Goal: Task Accomplishment & Management: Use online tool/utility

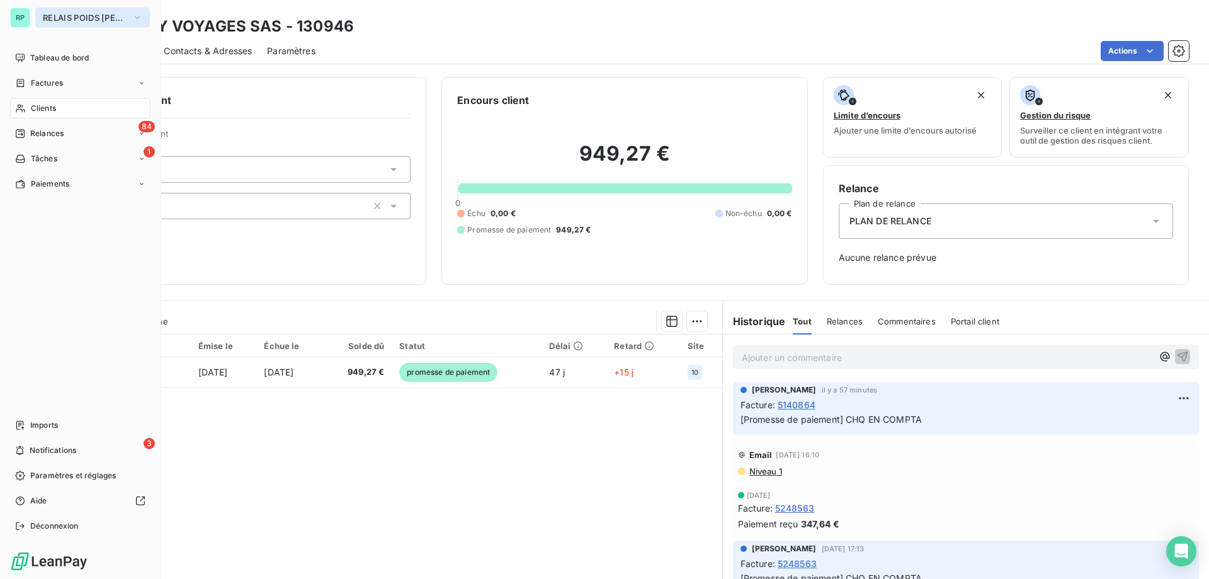
click at [108, 17] on span "RELAIS POIDS [PERSON_NAME]" at bounding box center [85, 18] width 84 height 10
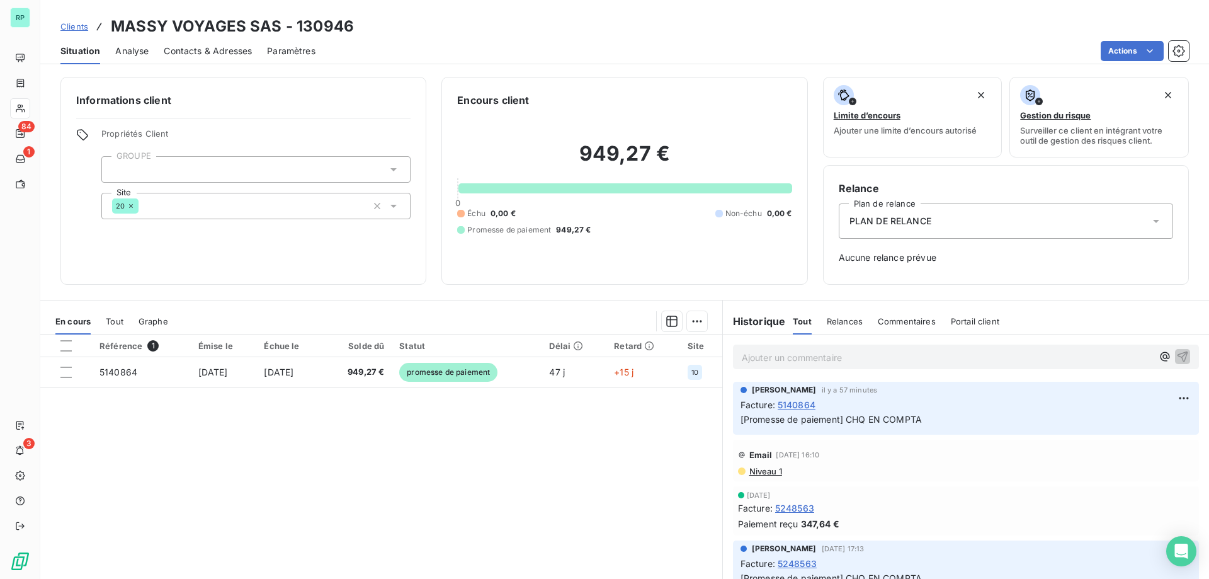
click at [86, 22] on span "Clients" at bounding box center [74, 26] width 28 height 10
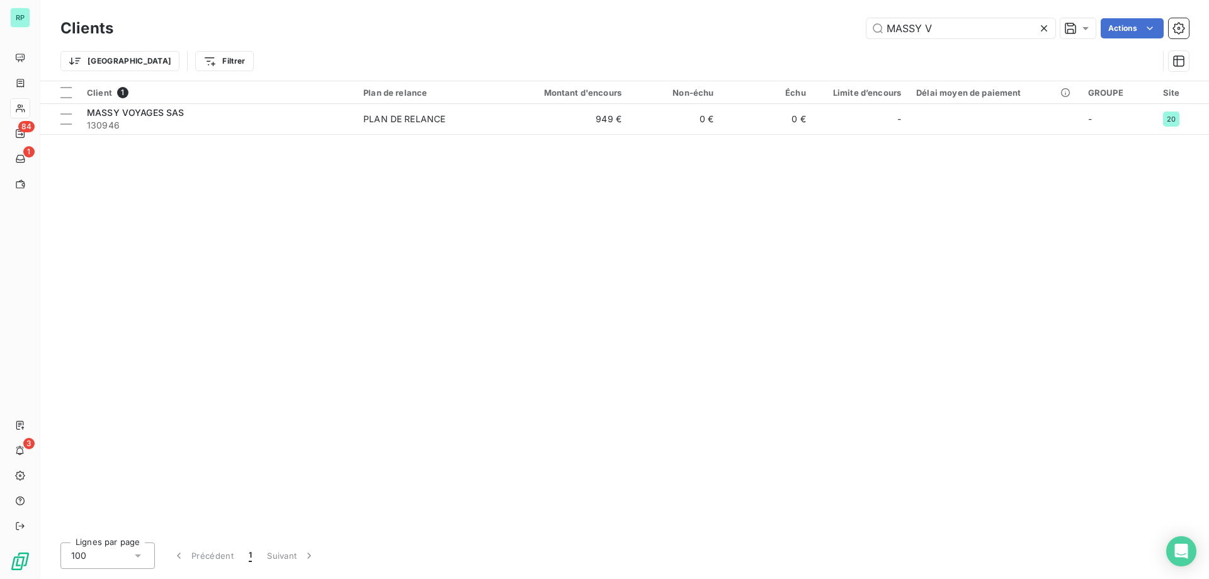
drag, startPoint x: 957, startPoint y: 26, endPoint x: 777, endPoint y: 38, distance: 180.5
click at [782, 34] on div "MASSY V Actions" at bounding box center [658, 28] width 1061 height 20
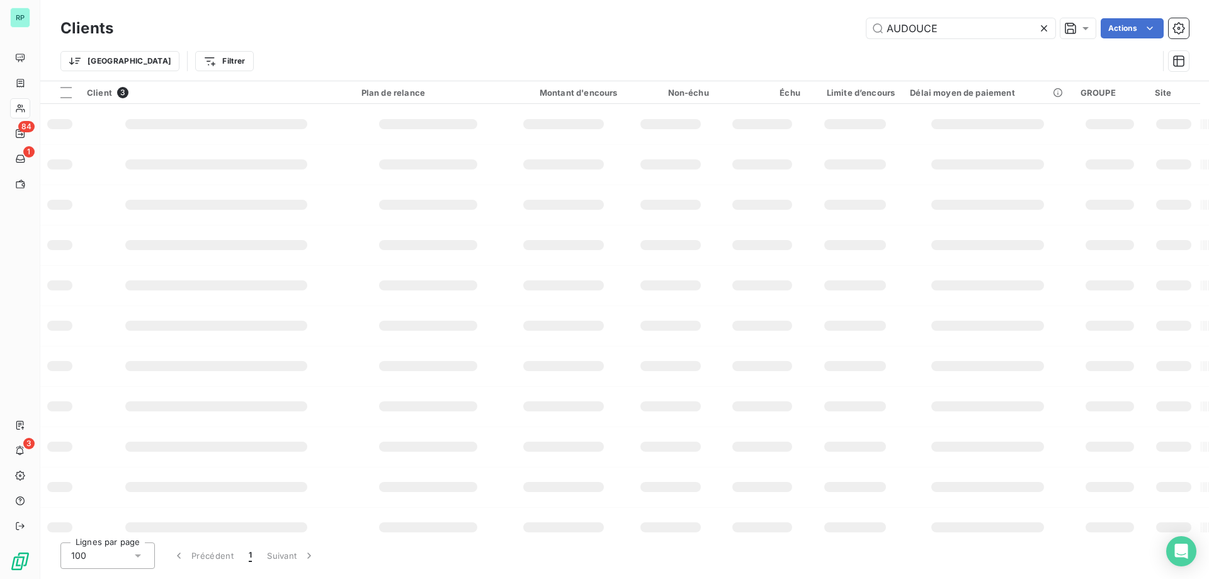
type input "AUDOUCE"
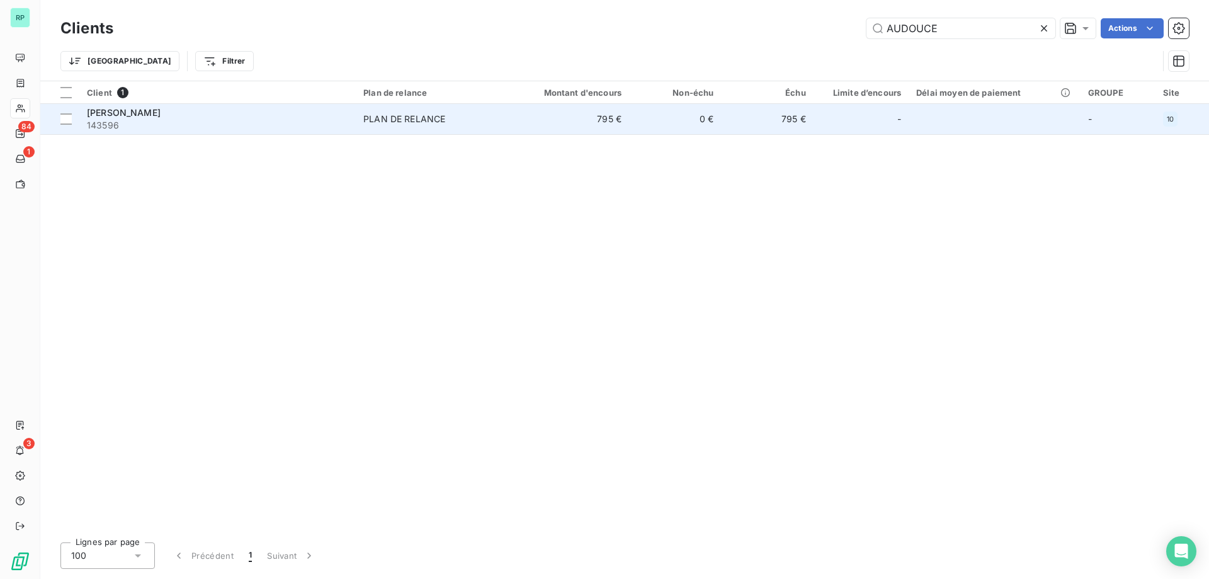
click at [192, 122] on span "143596" at bounding box center [217, 125] width 261 height 13
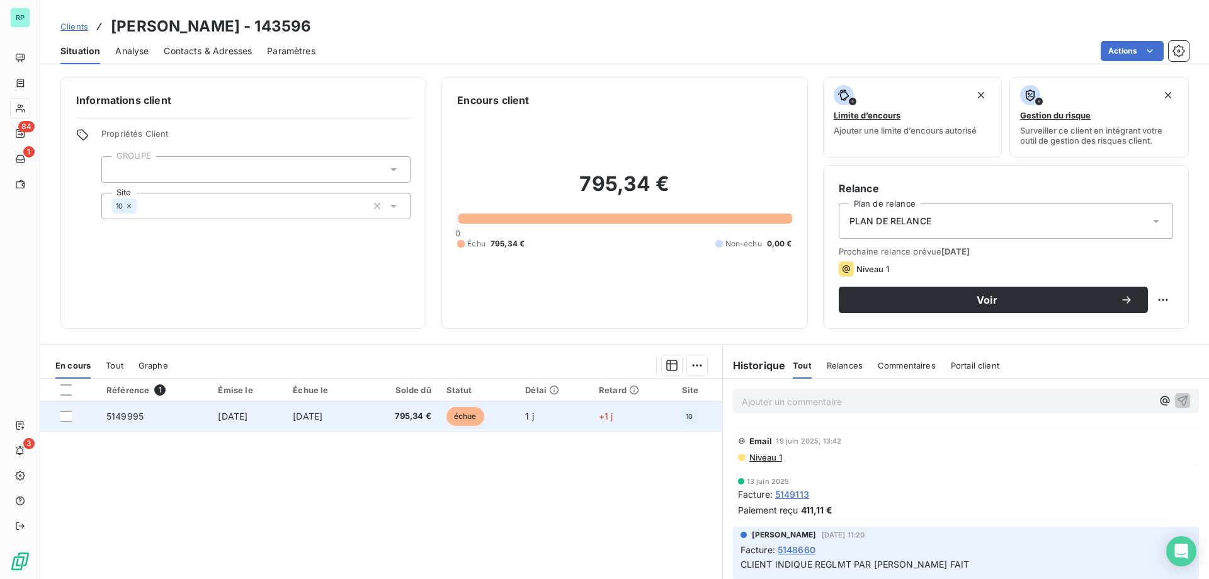
click at [127, 419] on span "5149995" at bounding box center [124, 416] width 37 height 11
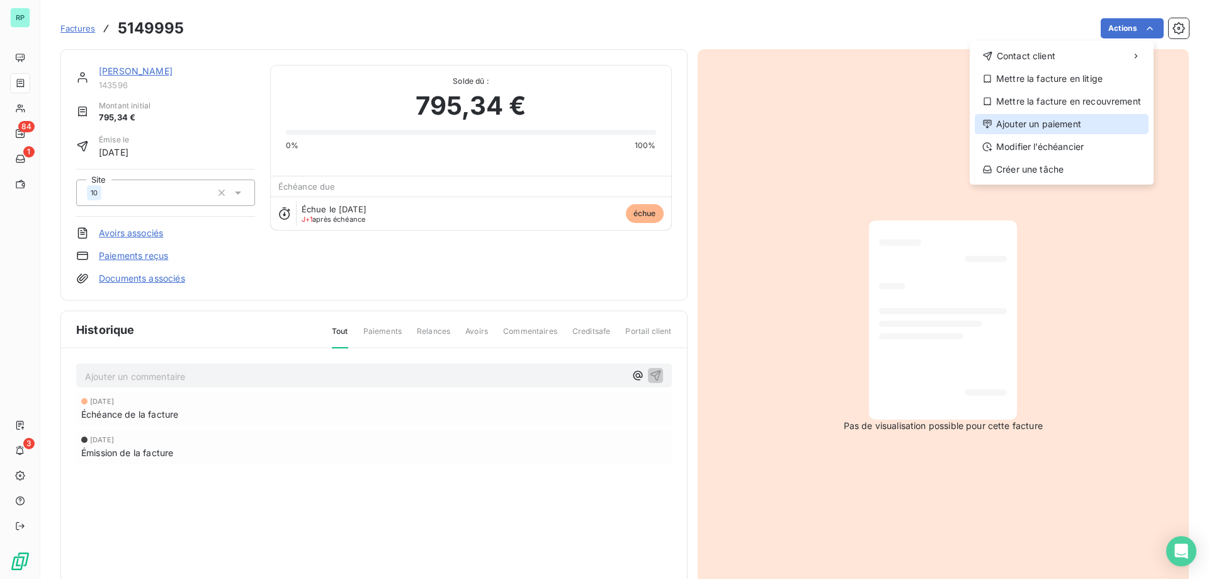
click at [1051, 122] on div "Ajouter un paiement" at bounding box center [1062, 124] width 174 height 20
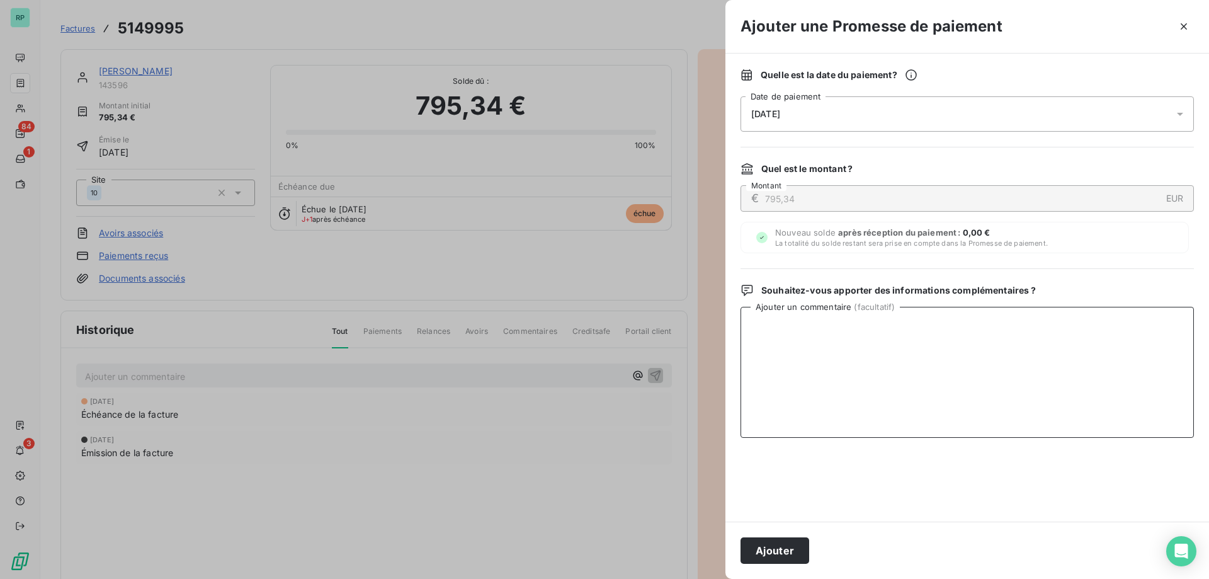
click at [816, 377] on textarea "Ajouter un commentaire ( facultatif )" at bounding box center [968, 372] width 454 height 131
type textarea "E"
type textarea "REGLMT ESPC - VU [PERSON_NAME] [DATE]"
click at [887, 120] on div "[DATE]" at bounding box center [968, 113] width 454 height 35
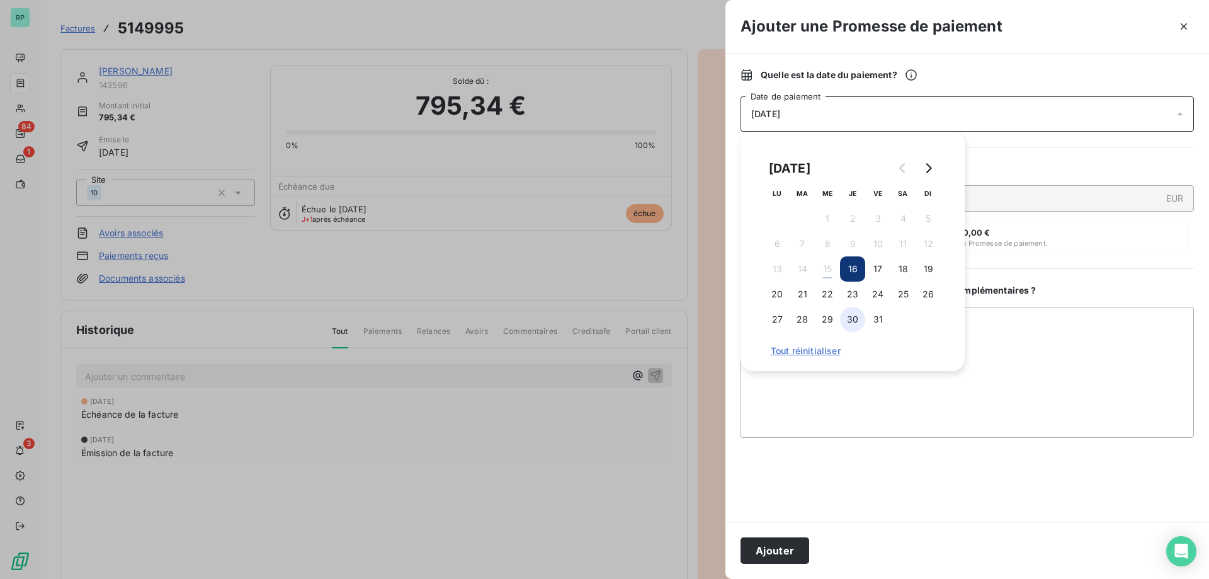
click at [853, 321] on button "30" at bounding box center [852, 319] width 25 height 25
click at [1013, 353] on textarea "REGLMT ESPC - VU [PERSON_NAME] [DATE]" at bounding box center [968, 372] width 454 height 131
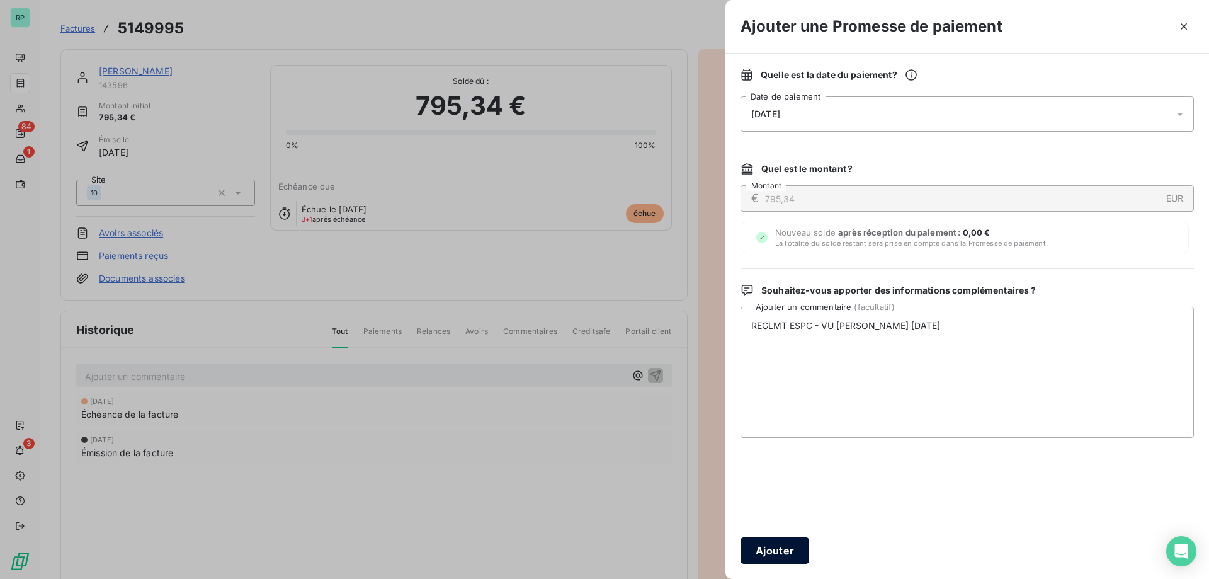
click at [790, 556] on button "Ajouter" at bounding box center [775, 550] width 69 height 26
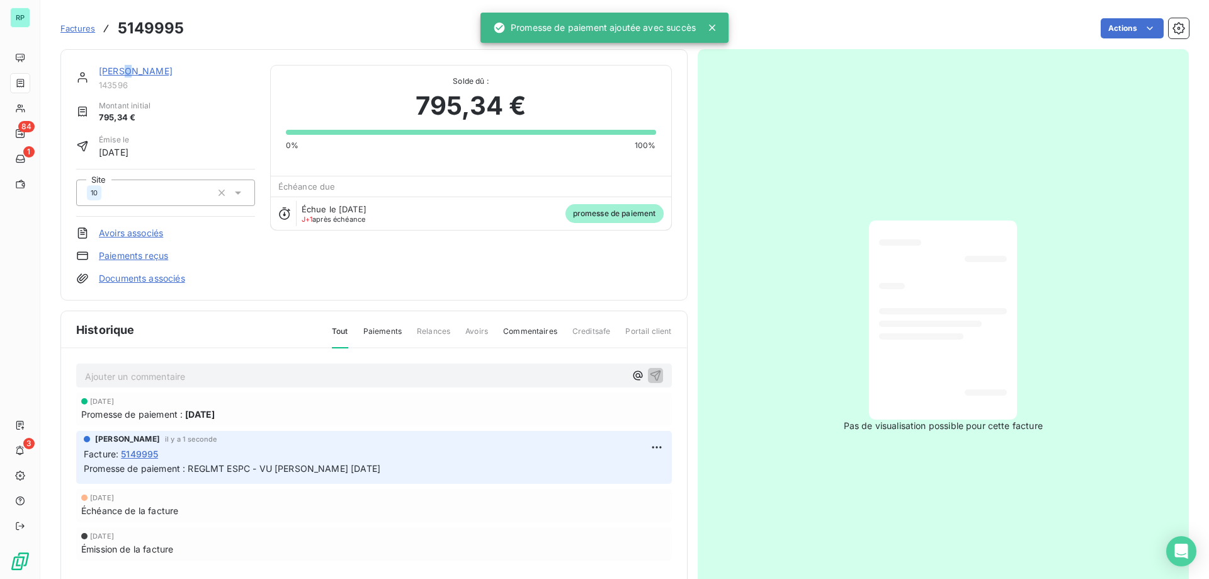
click at [127, 72] on link "[PERSON_NAME]" at bounding box center [136, 71] width 74 height 11
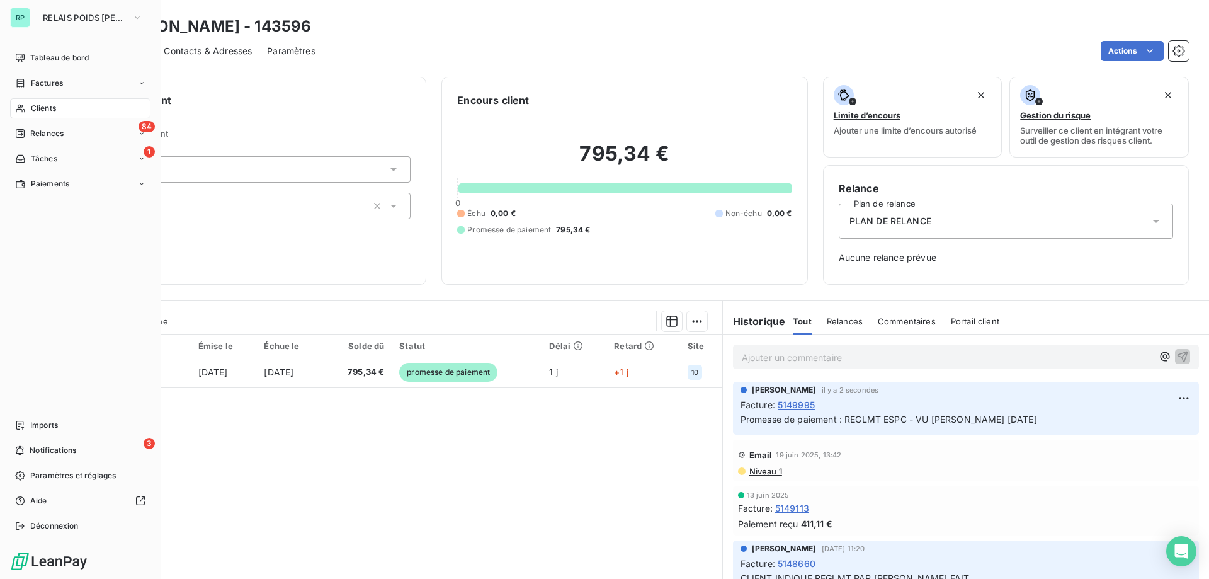
click at [46, 106] on span "Clients" at bounding box center [43, 108] width 25 height 11
